Goal: Information Seeking & Learning: Learn about a topic

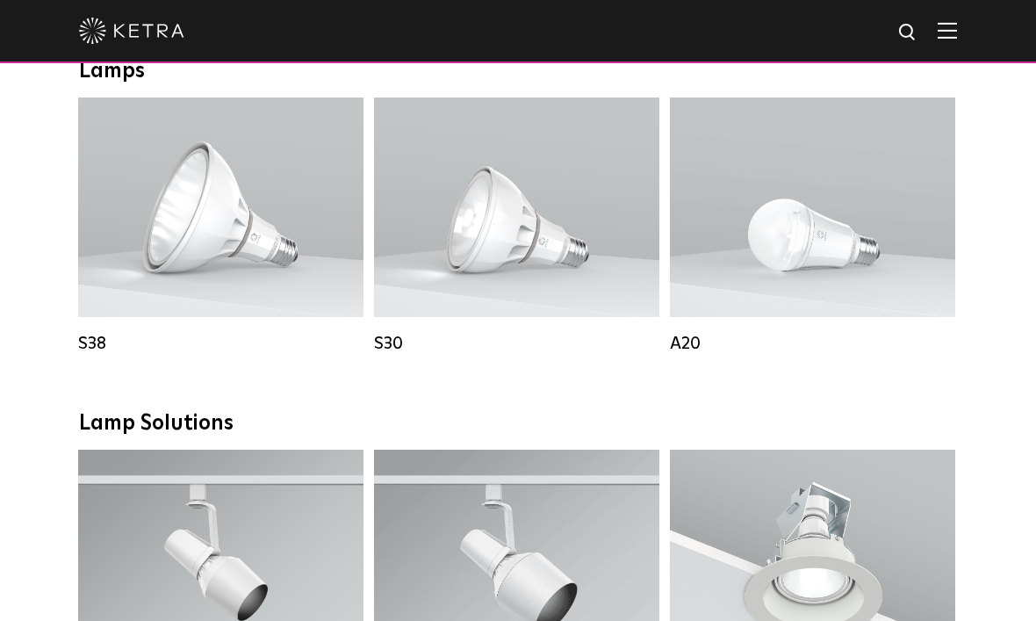
scroll to position [1282, 0]
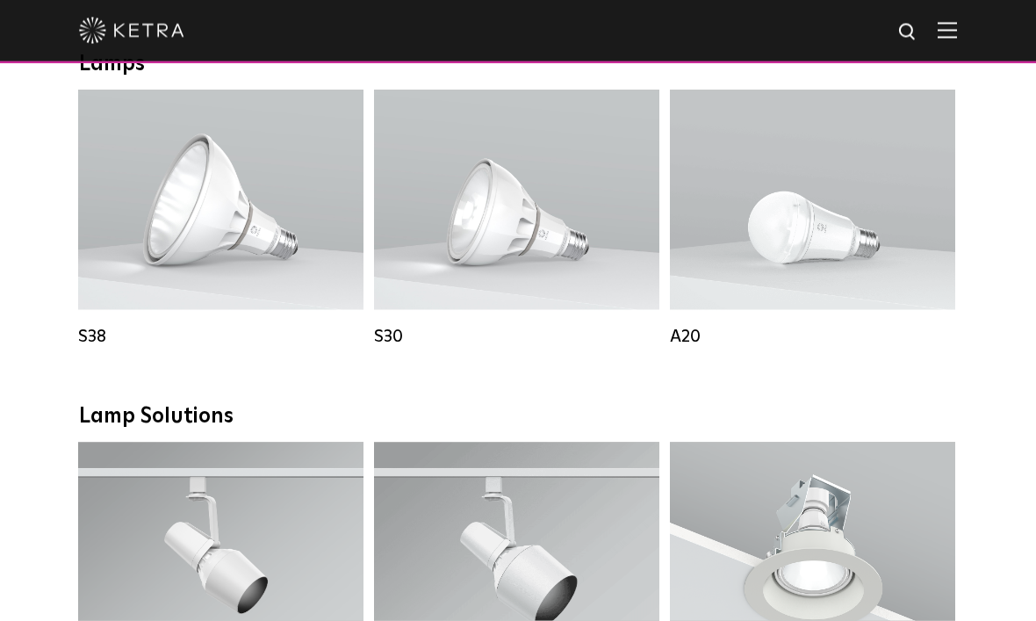
click at [996, 429] on div "Downlights D2 Downlight Family Lumen Output: 1200 Colors: White / Black / Gloss…" at bounding box center [518, 423] width 1036 height 2712
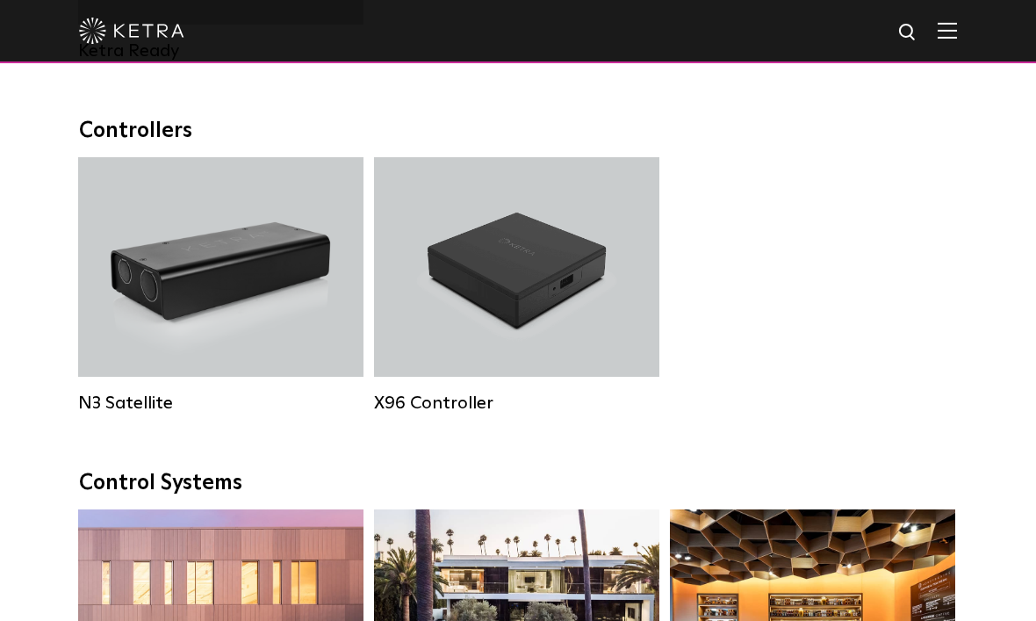
scroll to position [2249, 0]
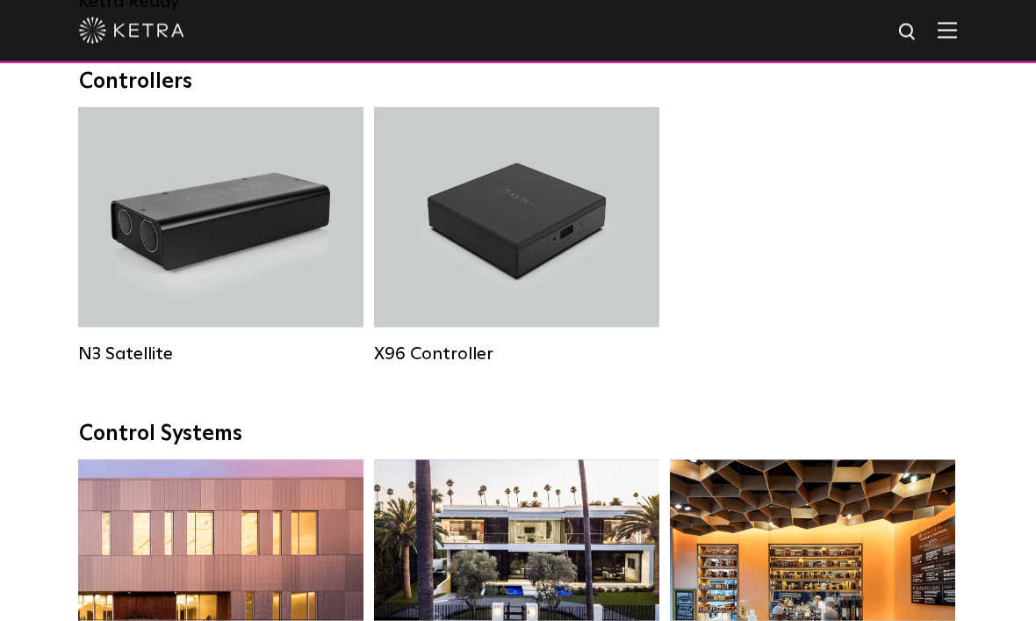
click at [500, 234] on h4 "X96 Controller" at bounding box center [516, 217] width 140 height 33
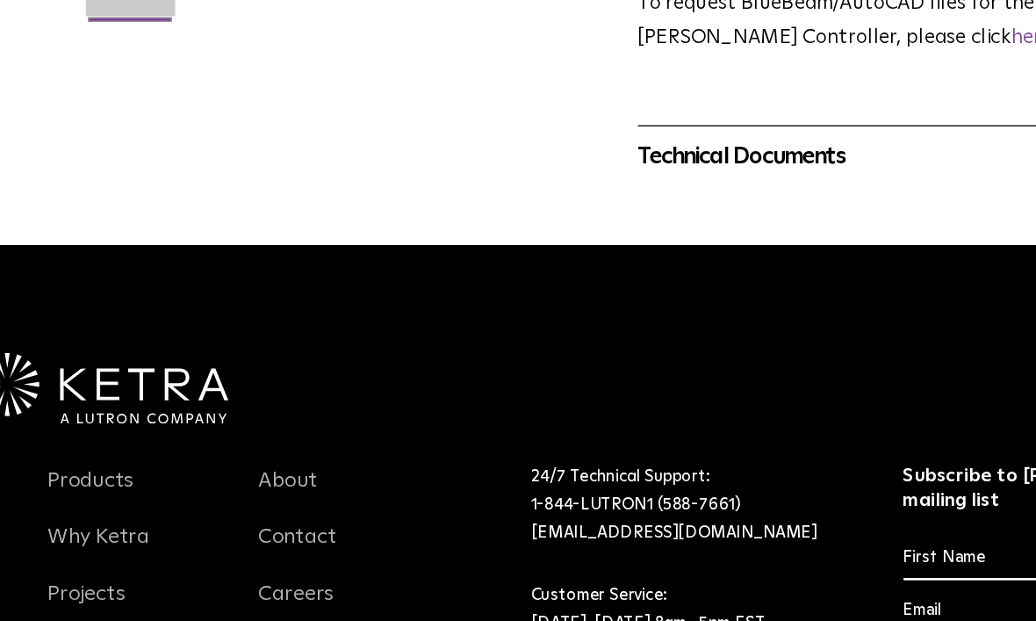
scroll to position [527, 0]
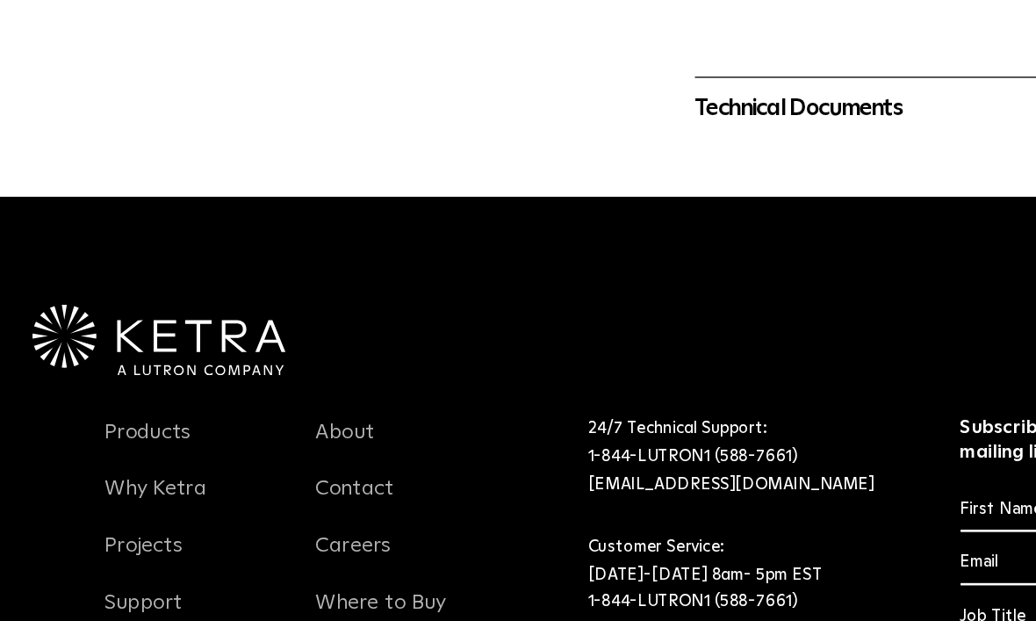
click at [100, 460] on link "Why Ketra" at bounding box center [117, 480] width 77 height 40
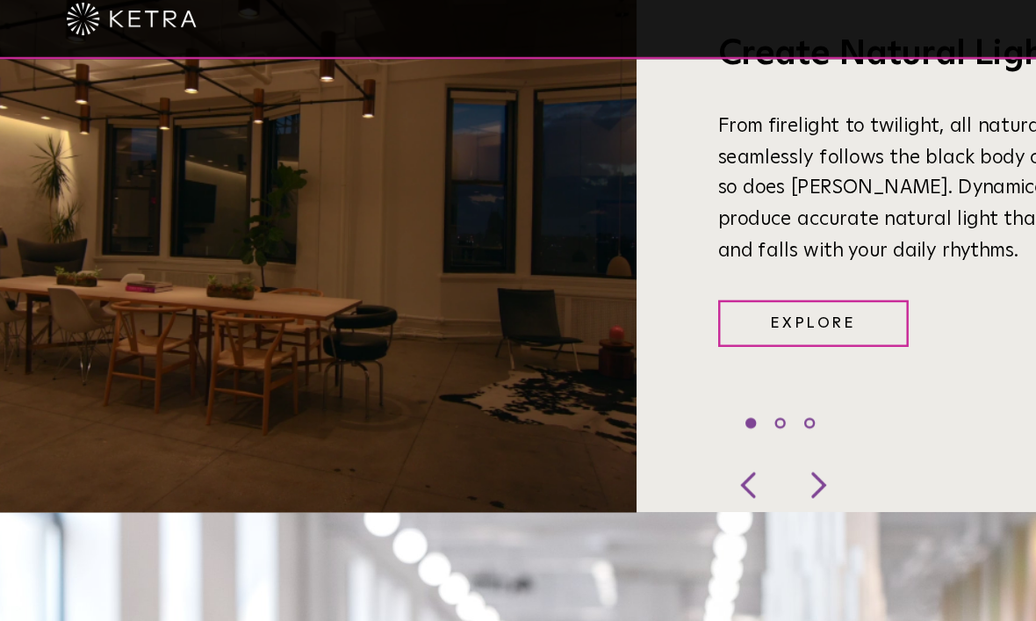
scroll to position [1305, 0]
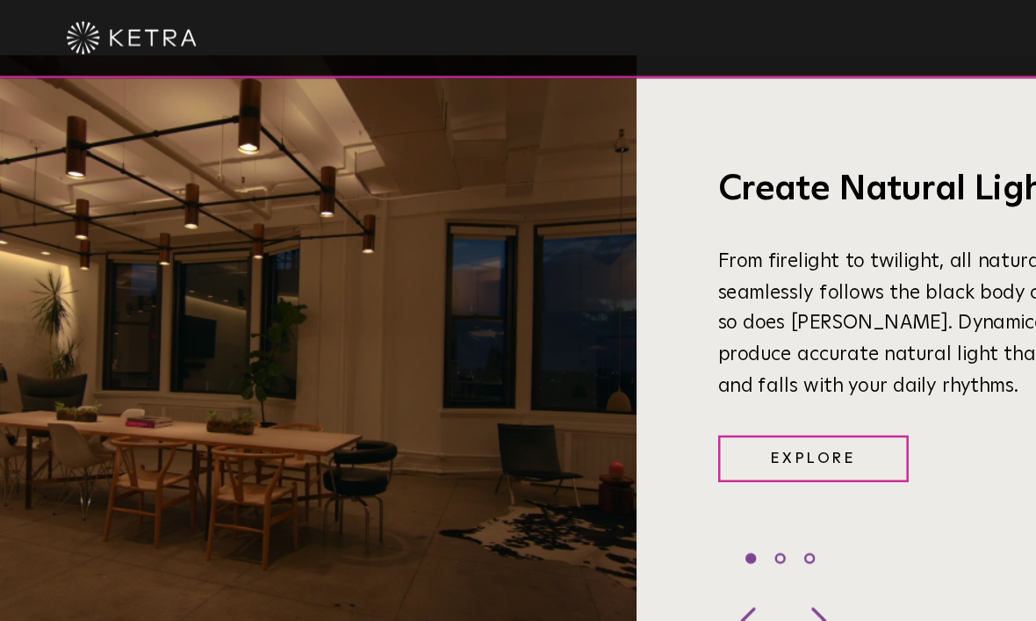
click at [730, 313] on p "From firelight to twilight, all natural light seamlessly follows the black body…" at bounding box center [769, 261] width 329 height 126
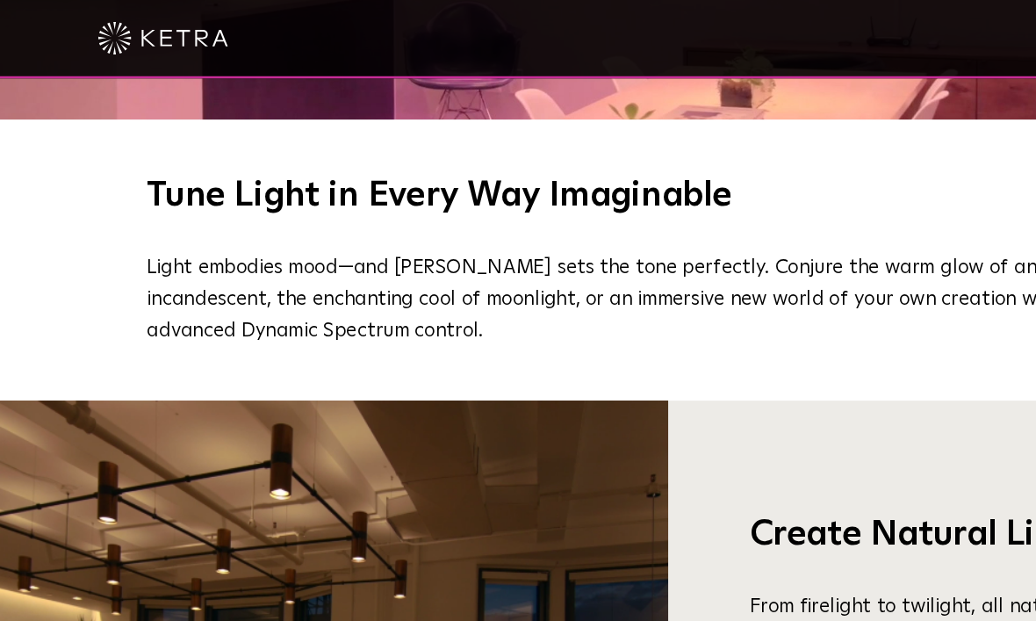
scroll to position [1026, 0]
